Goal: Transaction & Acquisition: Book appointment/travel/reservation

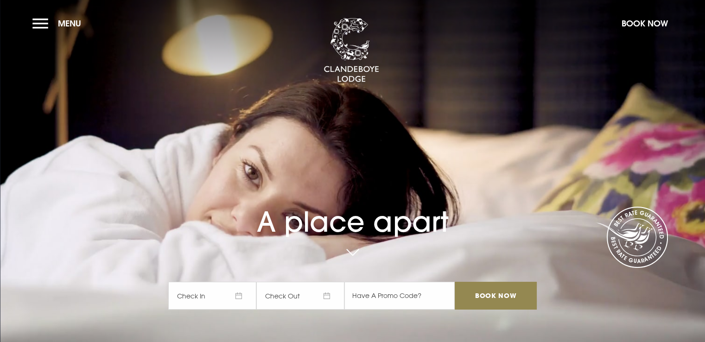
click at [244, 295] on span "Check In" at bounding box center [212, 296] width 88 height 28
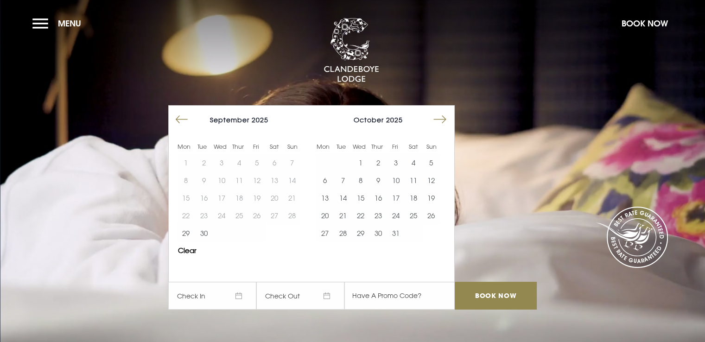
click at [447, 116] on button "Move forward to switch to the next month." at bounding box center [440, 120] width 18 height 18
click at [415, 160] on button "3" at bounding box center [414, 163] width 18 height 18
click at [433, 156] on button "4" at bounding box center [432, 163] width 18 height 18
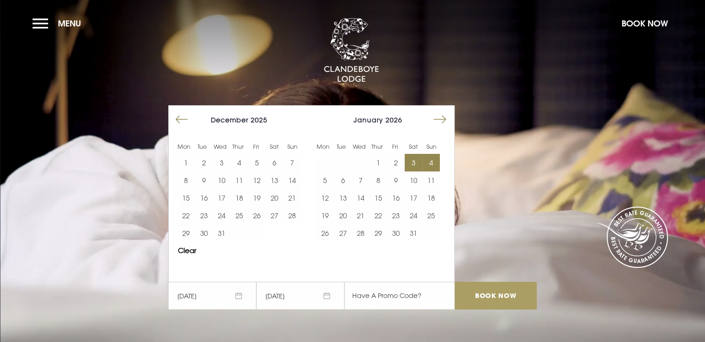
click at [503, 292] on input "Book Now" at bounding box center [496, 296] width 82 height 28
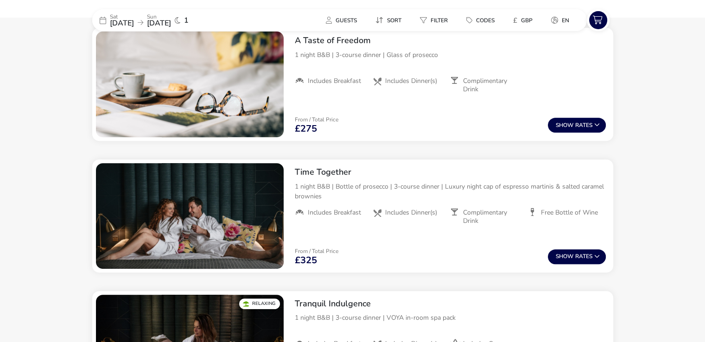
scroll to position [398, 0]
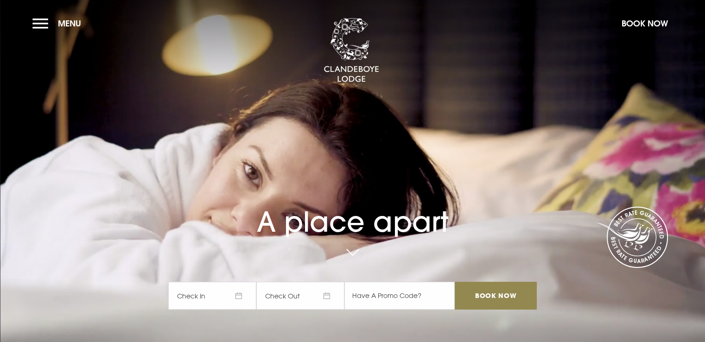
click at [241, 292] on span "Check In" at bounding box center [212, 296] width 88 height 28
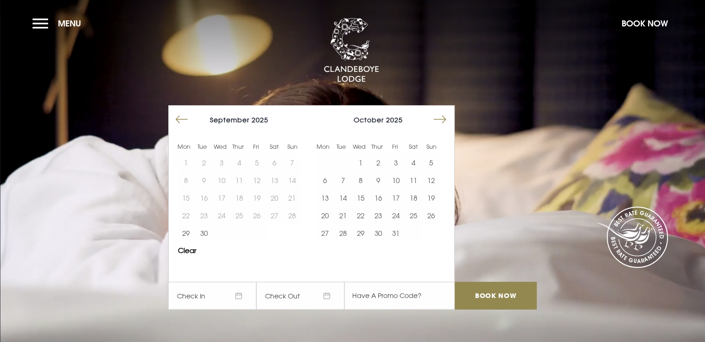
click at [445, 117] on button "Move forward to switch to the next month." at bounding box center [440, 120] width 18 height 18
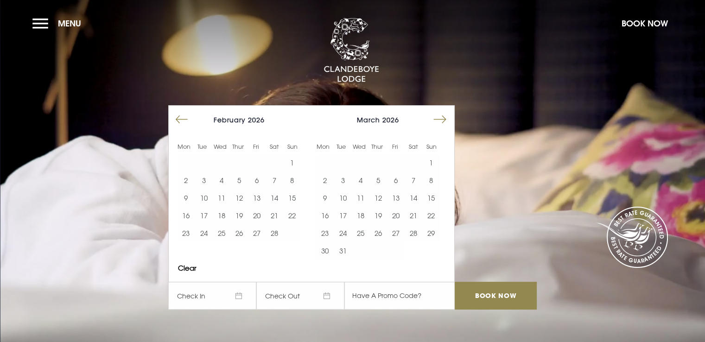
click at [183, 119] on button "Move backward to switch to the previous month." at bounding box center [182, 120] width 18 height 18
click at [278, 162] on button "3" at bounding box center [275, 163] width 18 height 18
click at [289, 158] on button "4" at bounding box center [292, 163] width 18 height 18
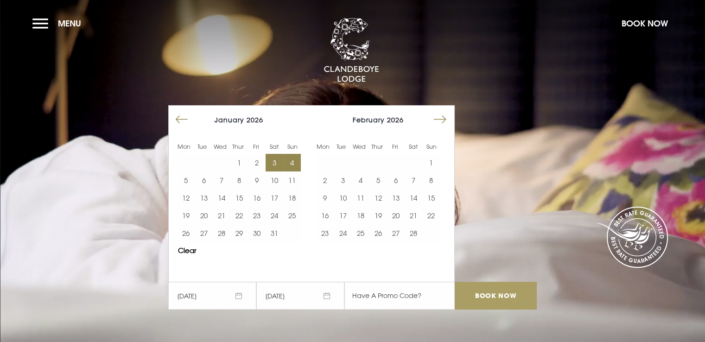
click at [490, 293] on input "Book Now" at bounding box center [496, 296] width 82 height 28
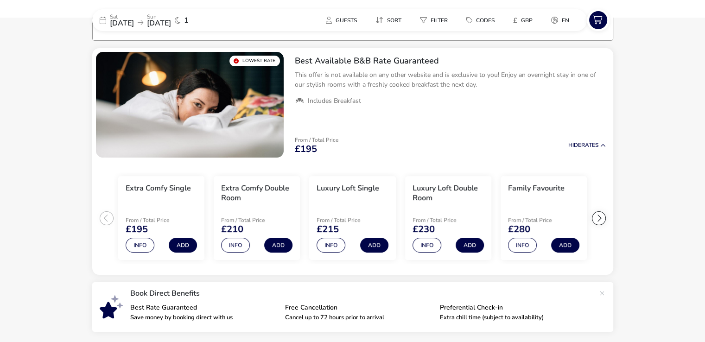
scroll to position [75, 0]
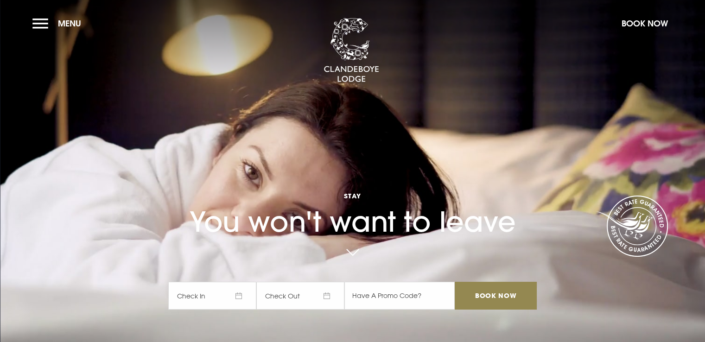
click at [233, 298] on span "Check In" at bounding box center [212, 296] width 88 height 28
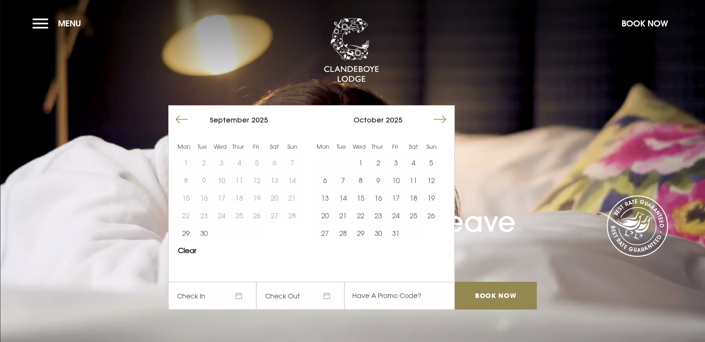
click at [449, 117] on button "Move forward to switch to the next month." at bounding box center [440, 120] width 18 height 18
click at [414, 162] on button "3" at bounding box center [414, 163] width 18 height 18
click at [436, 158] on button "4" at bounding box center [432, 163] width 18 height 18
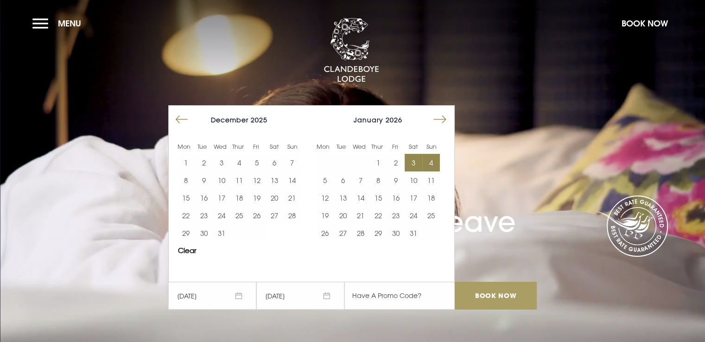
drag, startPoint x: 495, startPoint y: 295, endPoint x: 494, endPoint y: 290, distance: 5.3
click at [495, 295] on input "Book Now" at bounding box center [496, 296] width 82 height 28
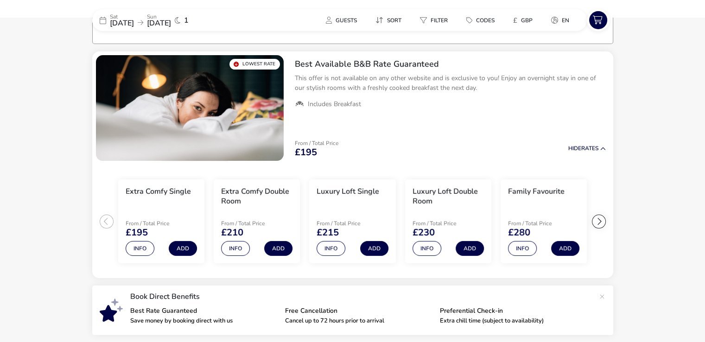
scroll to position [72, 0]
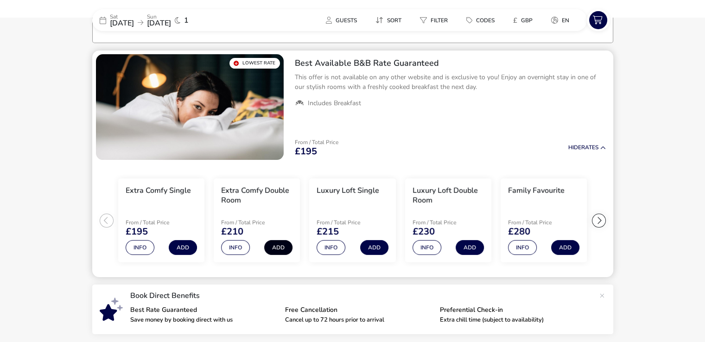
click at [275, 246] on button "Add" at bounding box center [278, 247] width 28 height 15
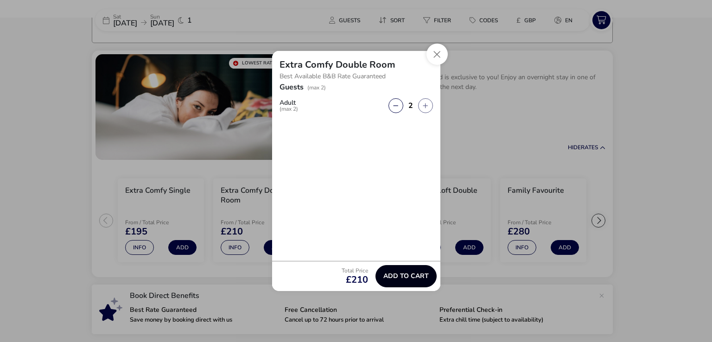
click at [402, 271] on button "Add to cart" at bounding box center [406, 276] width 61 height 22
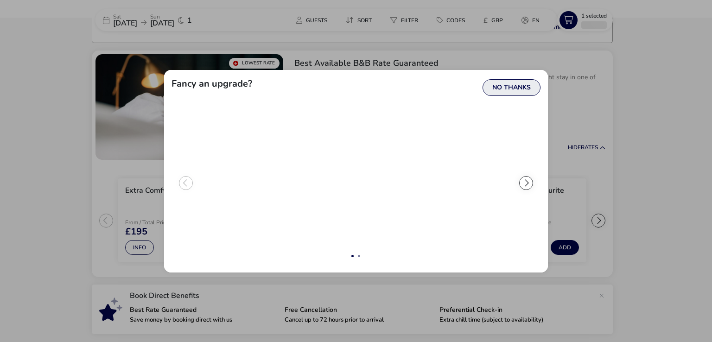
click at [509, 86] on button "No Thanks" at bounding box center [512, 87] width 58 height 17
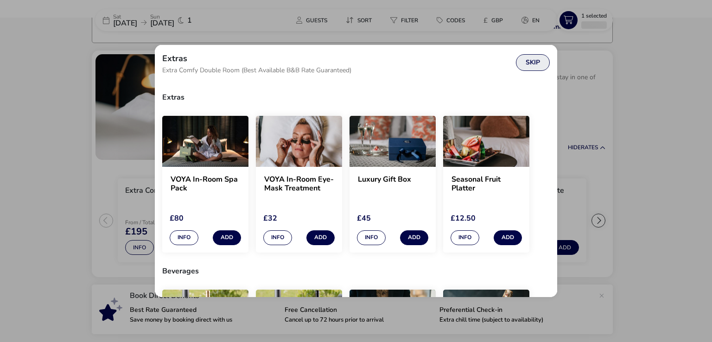
click at [534, 67] on button "Skip" at bounding box center [533, 62] width 34 height 17
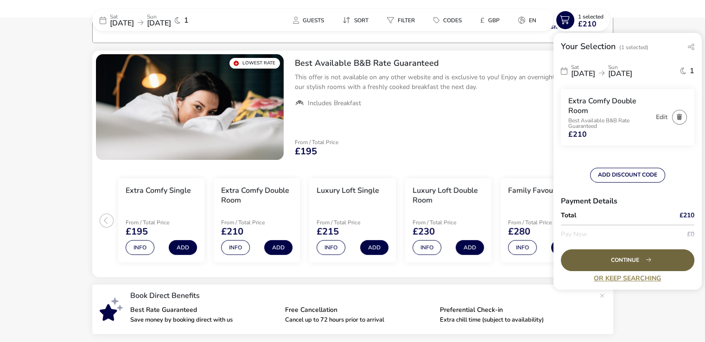
click at [624, 255] on div "Continue" at bounding box center [628, 261] width 134 height 22
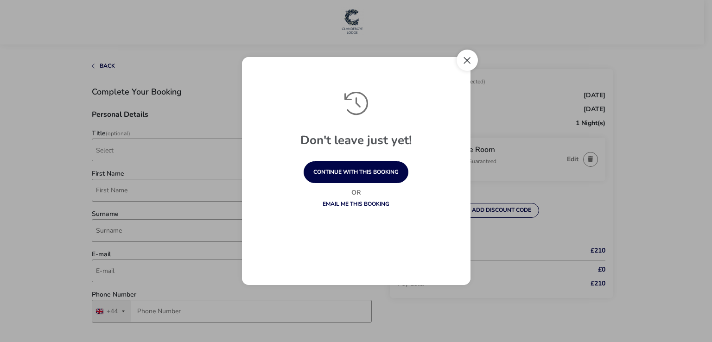
click at [466, 57] on button "Close" at bounding box center [467, 60] width 21 height 21
